Goal: Task Accomplishment & Management: Manage account settings

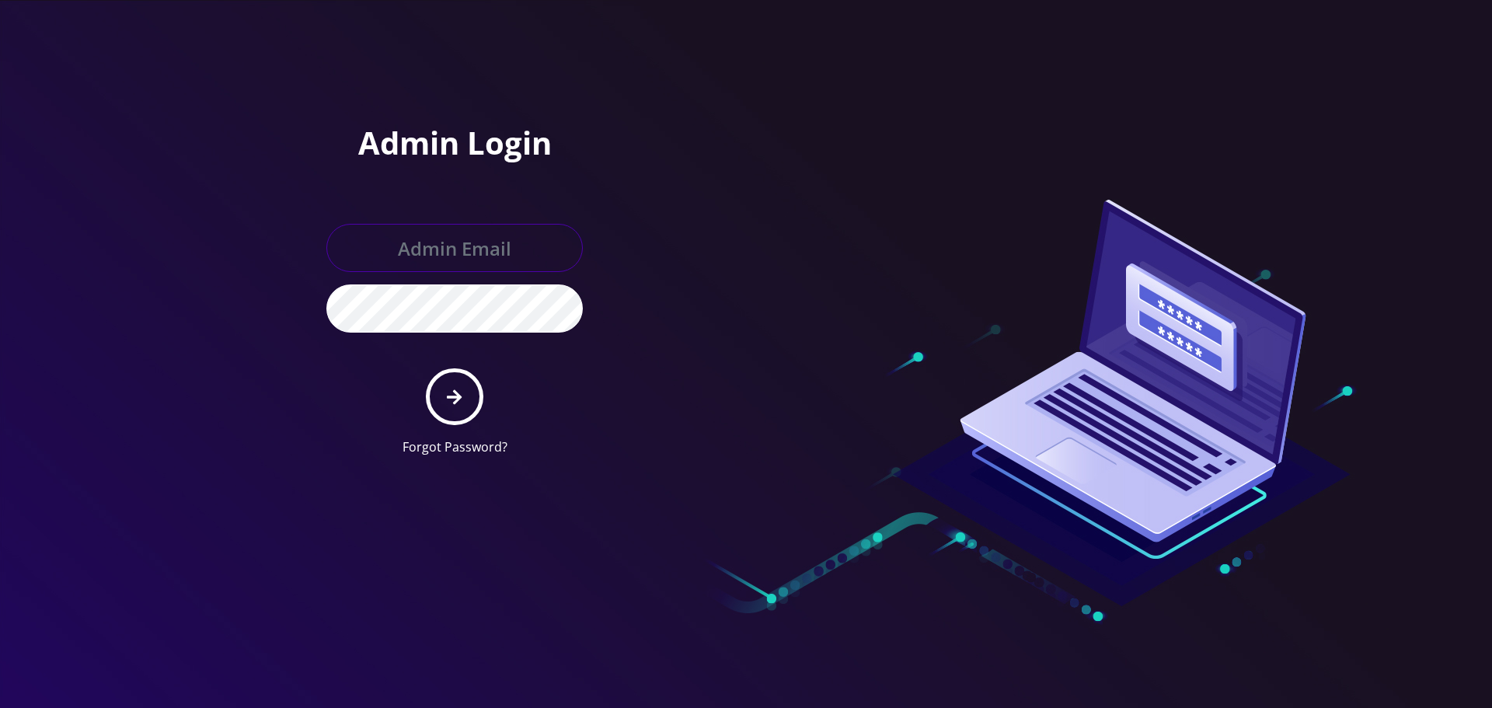
click at [455, 249] on input "text" at bounding box center [454, 248] width 256 height 48
type input "service@koshercell.org"
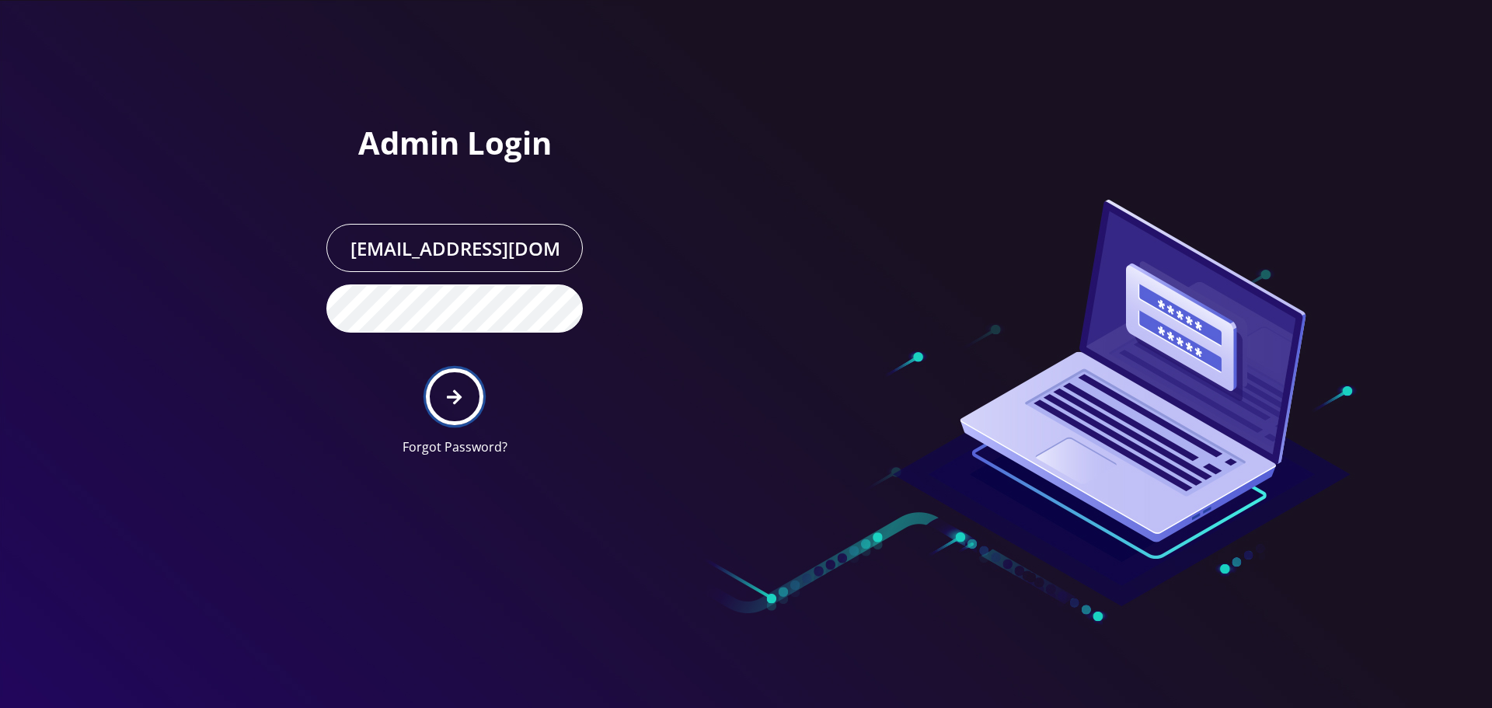
click at [452, 412] on button "submit" at bounding box center [454, 396] width 57 height 57
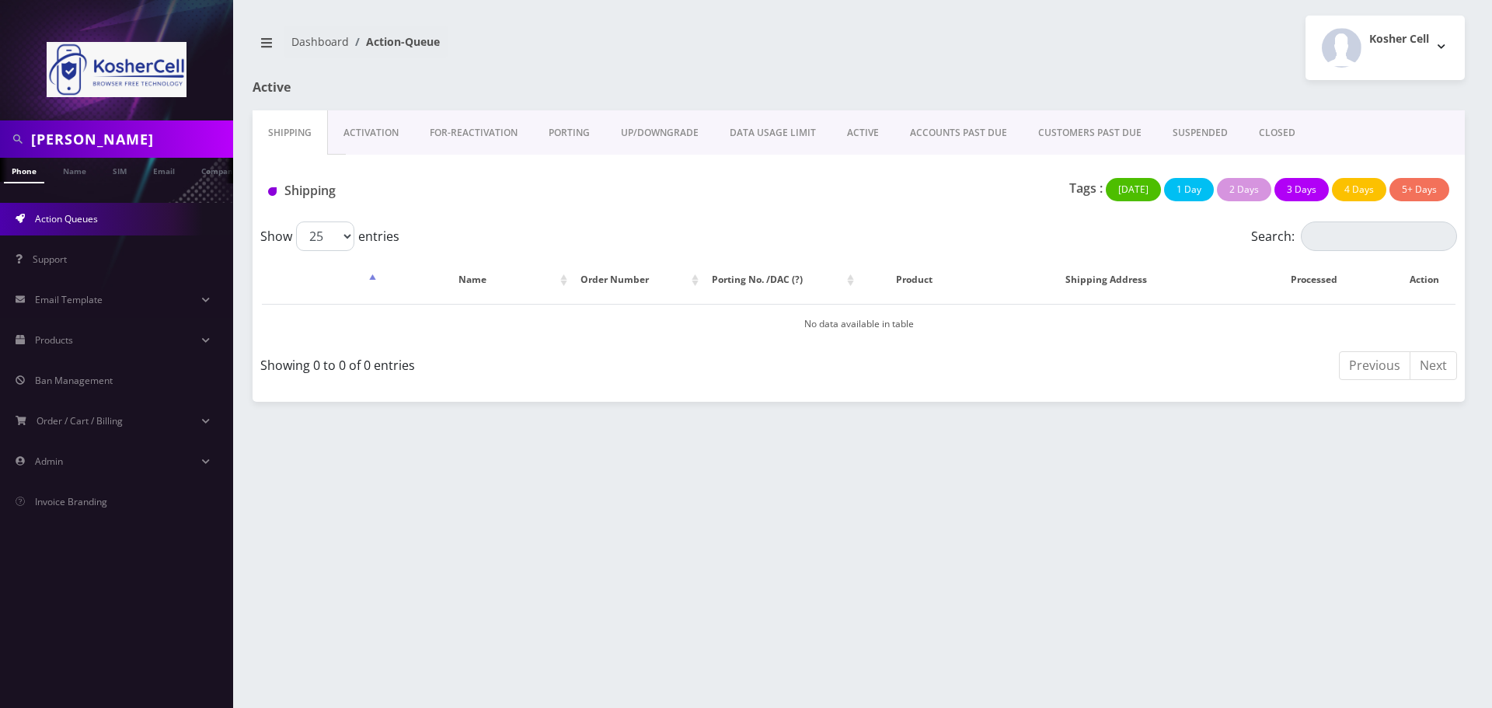
drag, startPoint x: 116, startPoint y: 143, endPoint x: 0, endPoint y: 149, distance: 116.0
click at [0, 149] on div "[PERSON_NAME]" at bounding box center [116, 138] width 233 height 37
paste input "[PHONE_NUMBER]"
type input "5163983390"
click at [17, 168] on link "Phone" at bounding box center [24, 171] width 40 height 26
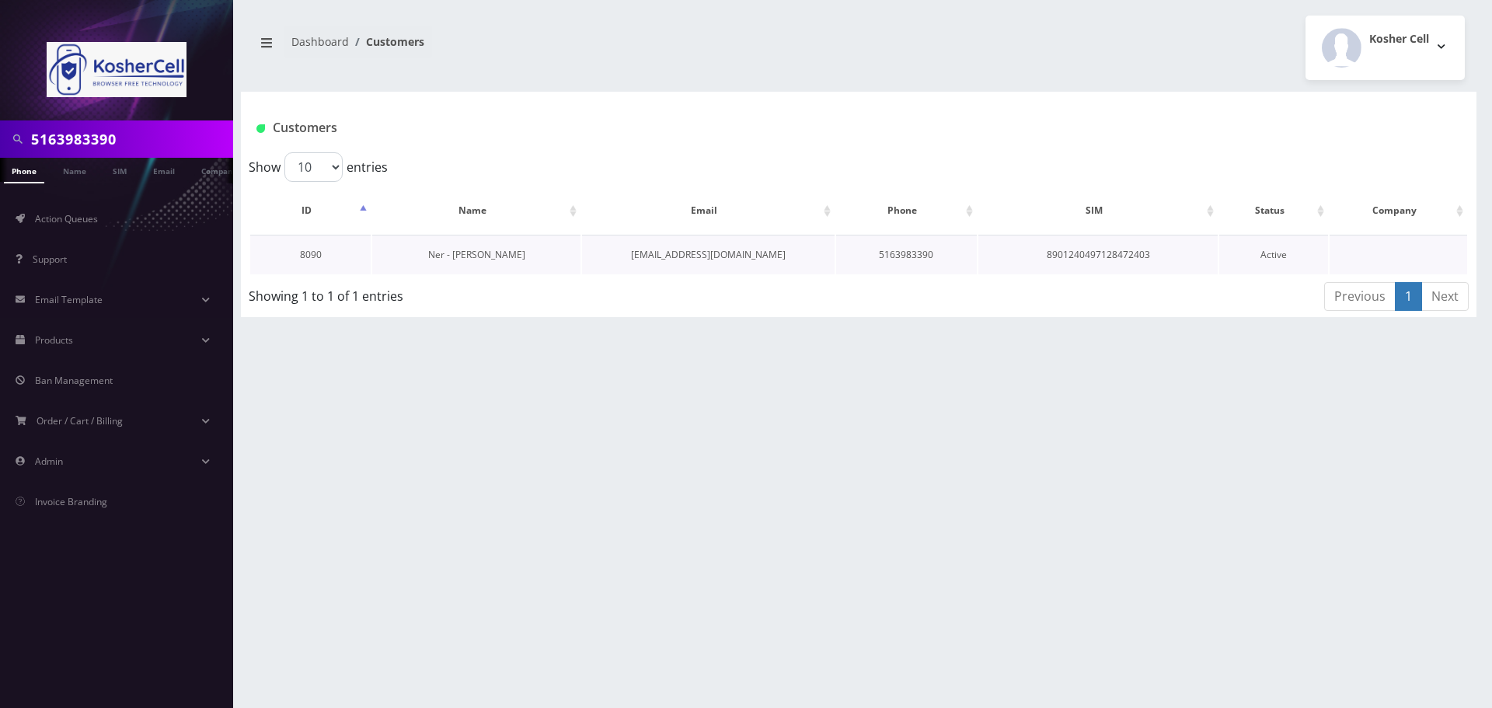
click at [501, 256] on link "Ner - [PERSON_NAME]" at bounding box center [476, 254] width 97 height 13
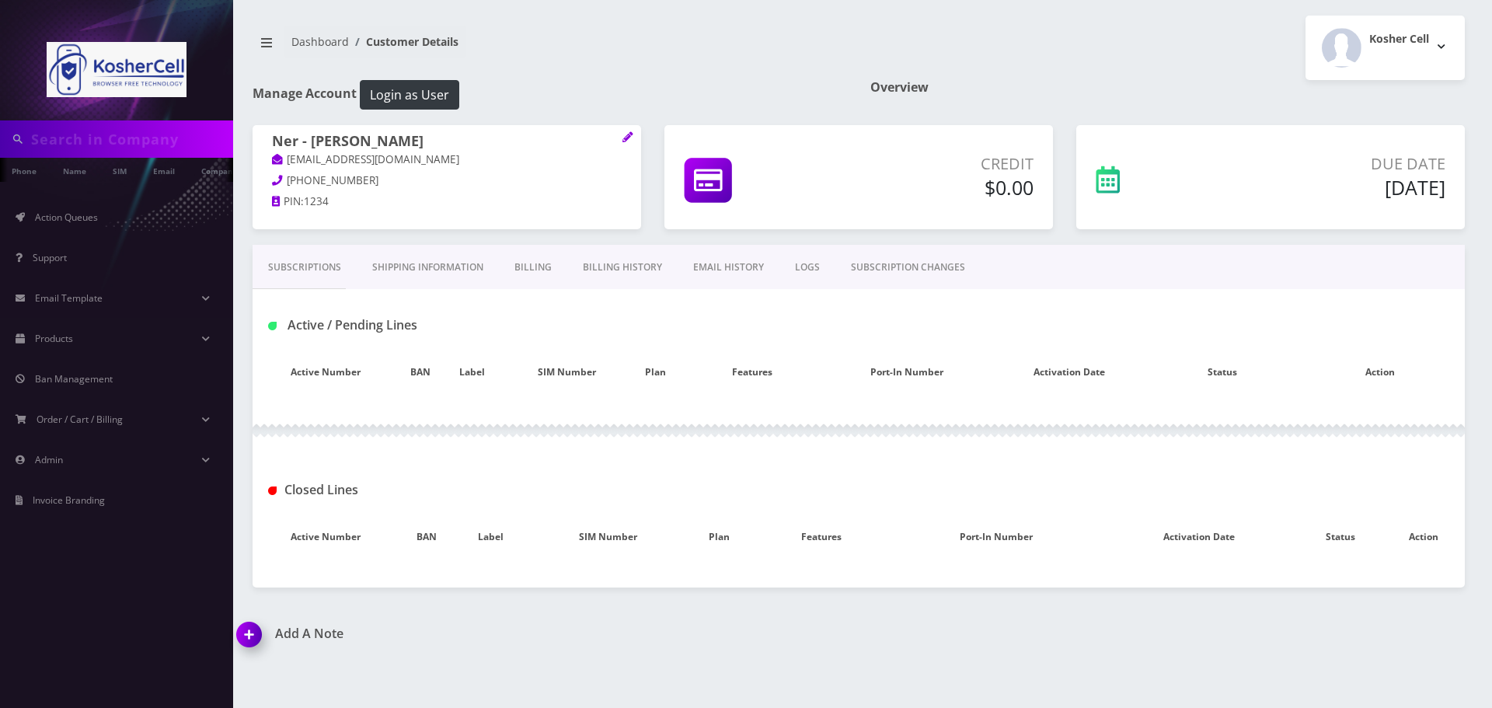
type input "5163983390"
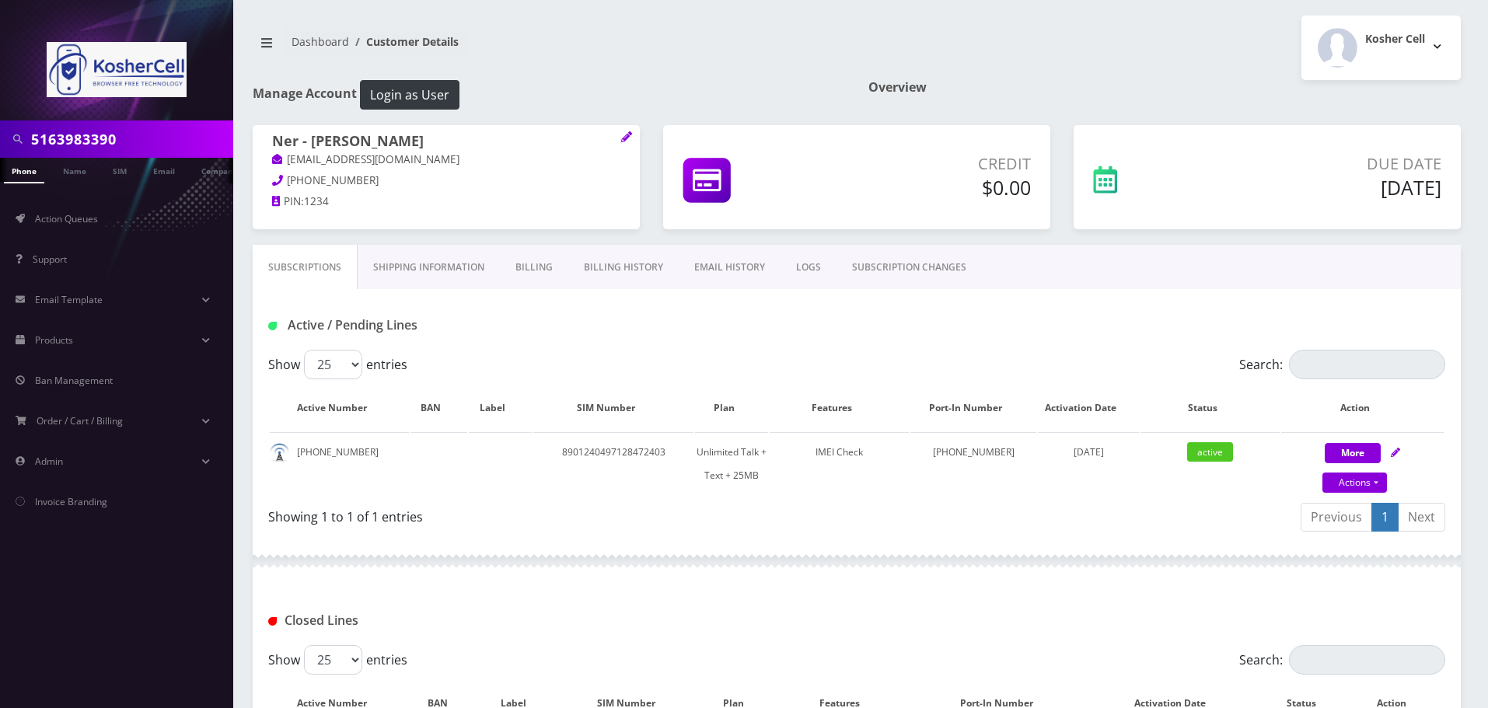
click at [529, 266] on link "Billing" at bounding box center [534, 267] width 68 height 45
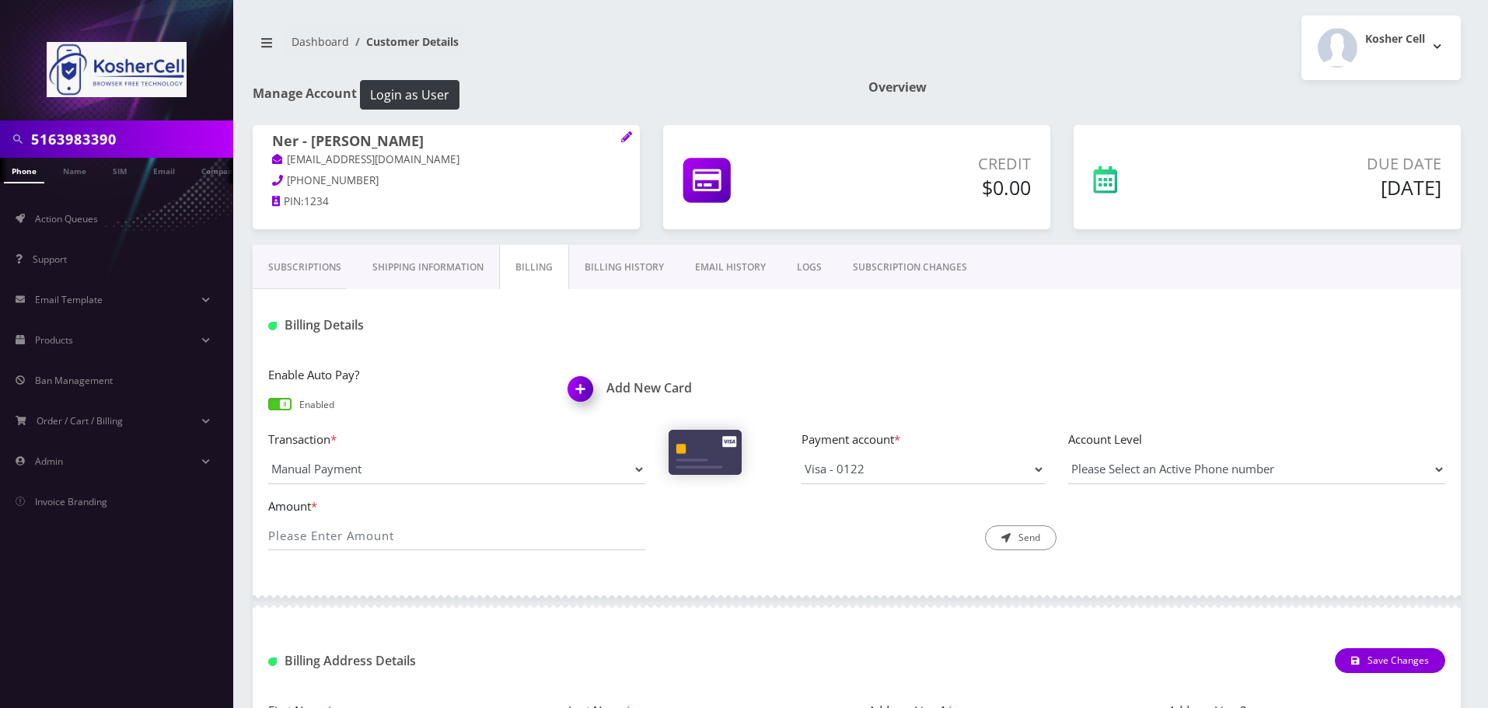
click at [281, 260] on link "Subscriptions" at bounding box center [305, 267] width 104 height 45
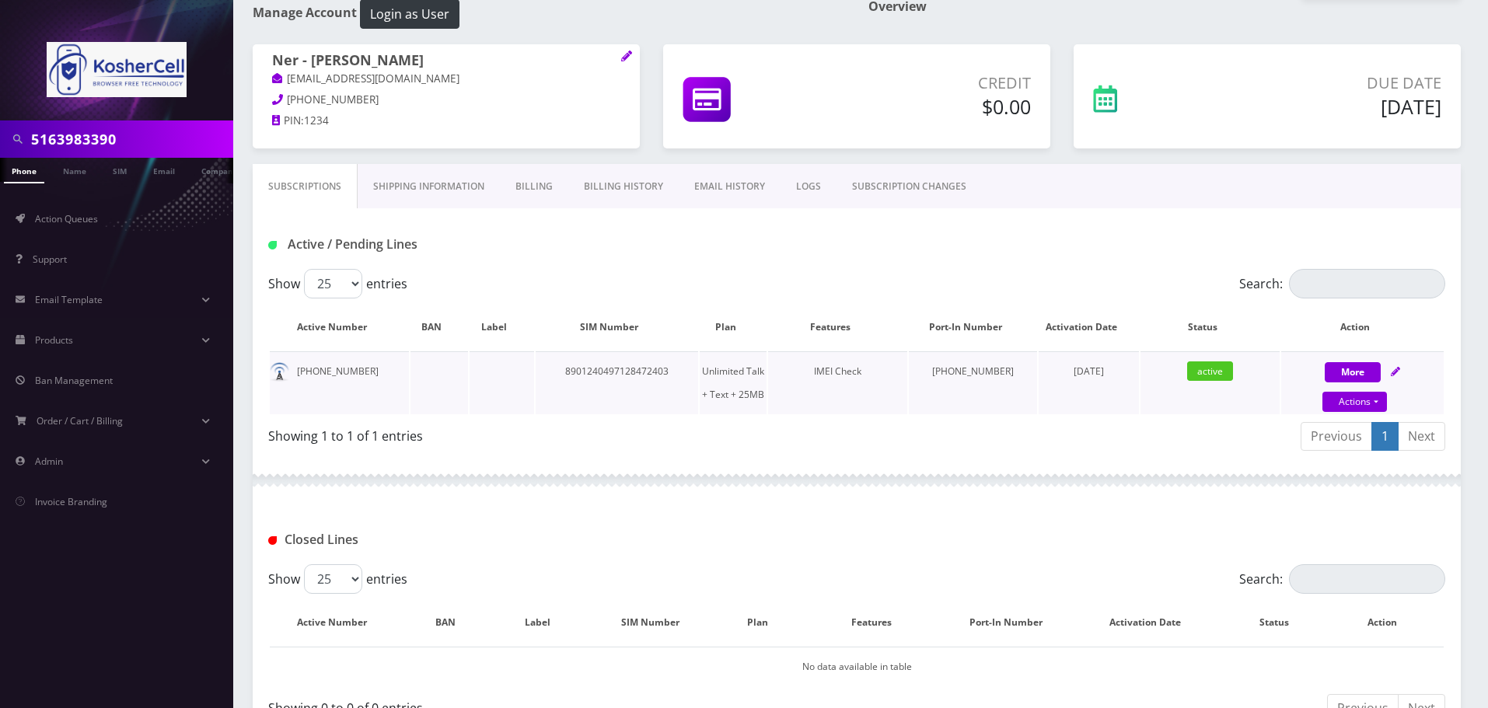
scroll to position [155, 0]
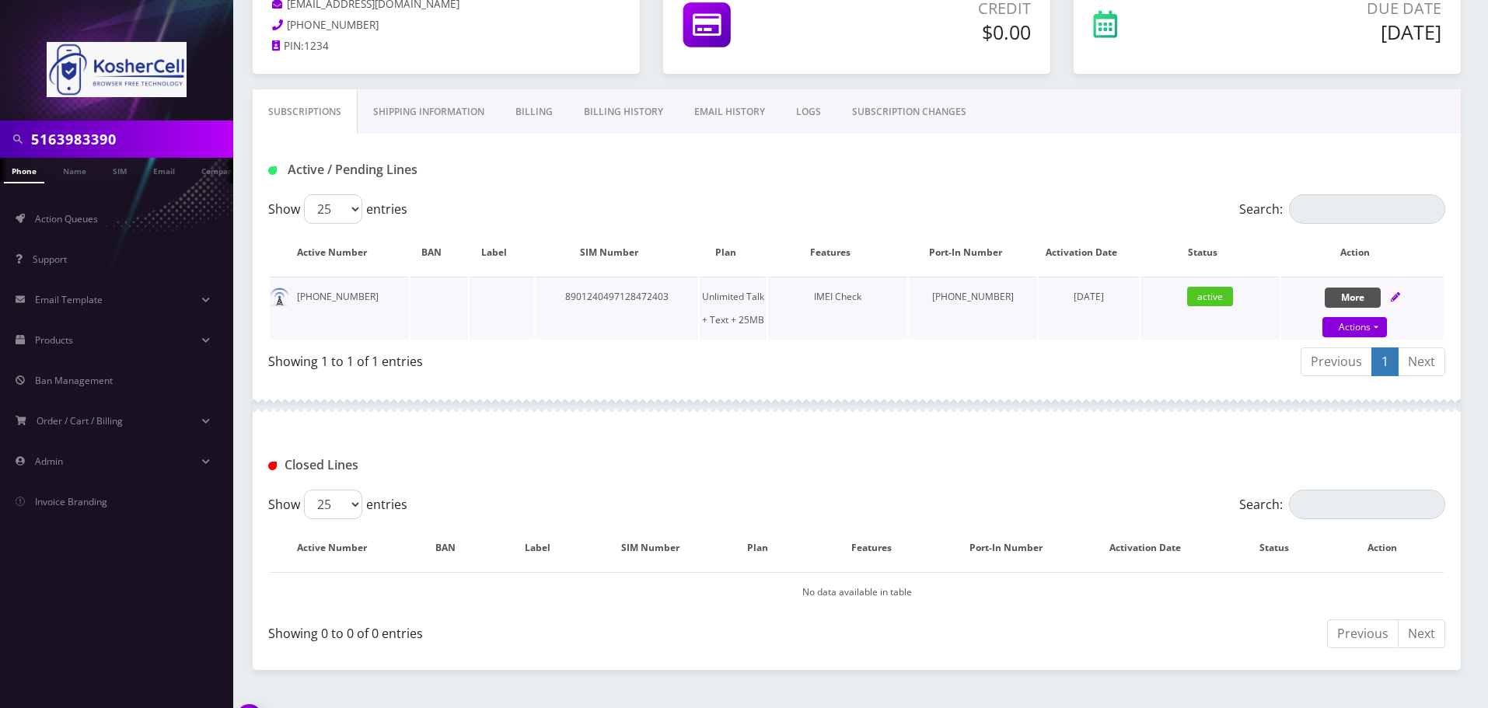
click at [1365, 295] on button "More" at bounding box center [1352, 298] width 56 height 20
select select "364"
